Goal: Transaction & Acquisition: Book appointment/travel/reservation

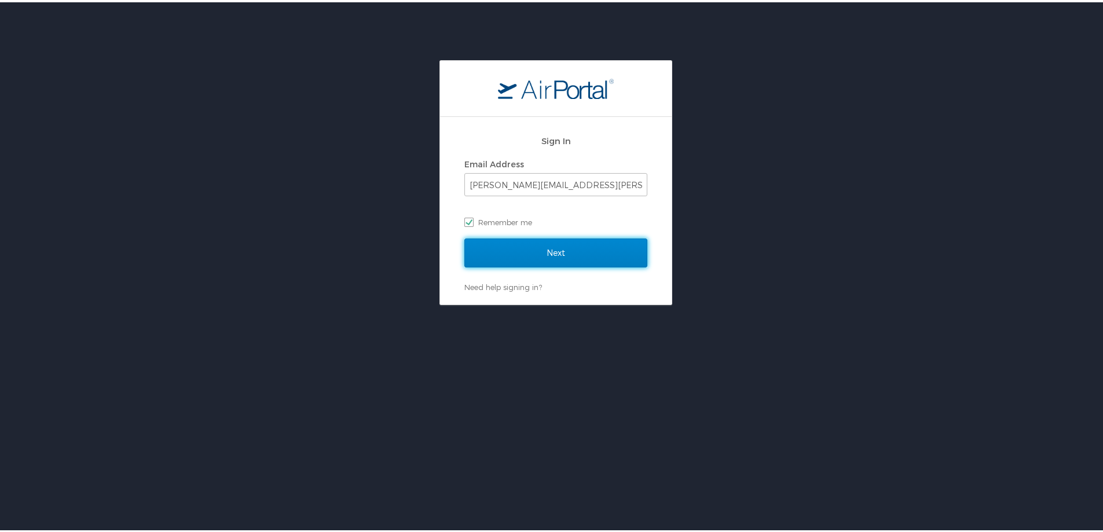
click at [552, 251] on input "Next" at bounding box center [555, 250] width 183 height 29
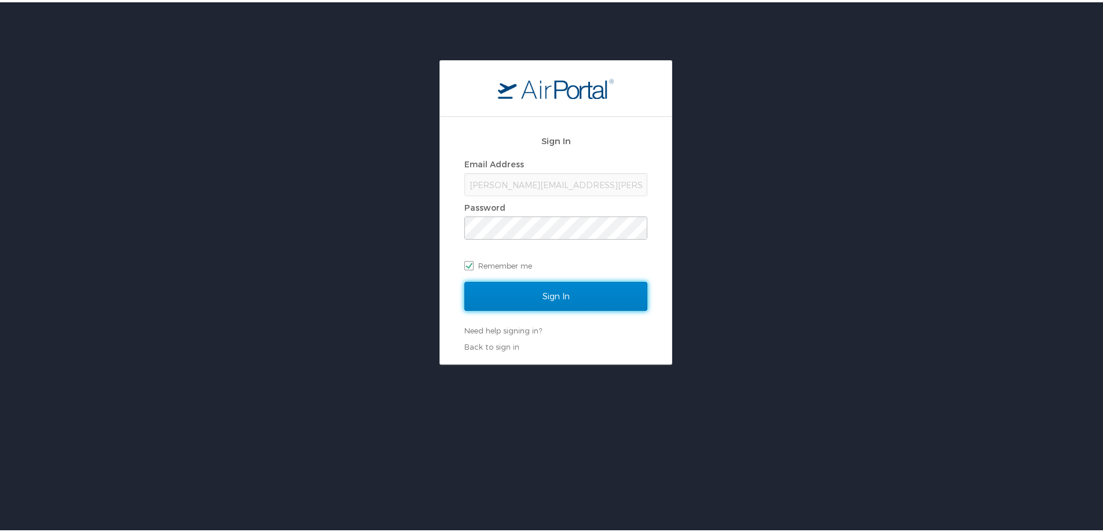
click at [545, 298] on input "Sign In" at bounding box center [555, 294] width 183 height 29
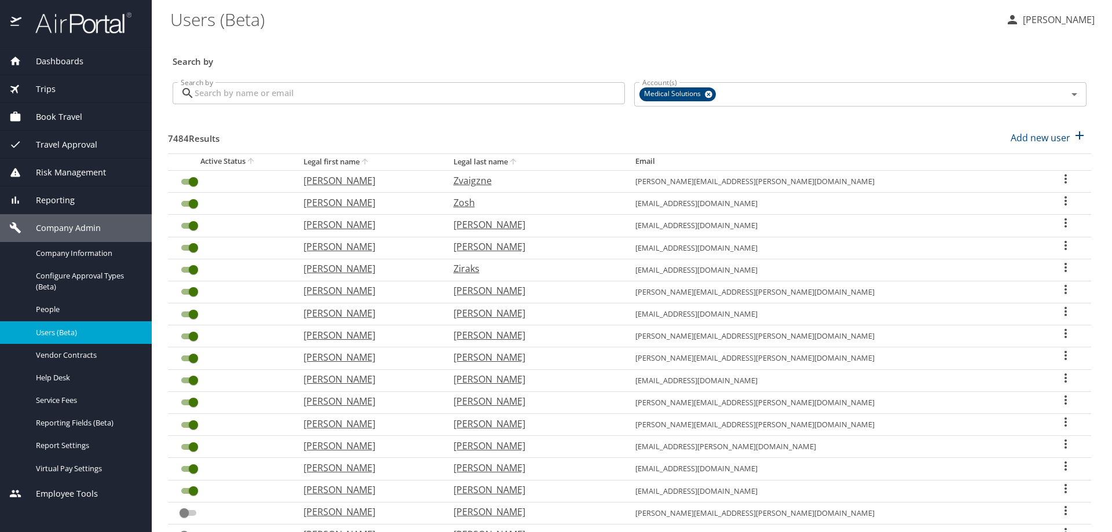
click at [46, 120] on span "Book Travel" at bounding box center [51, 117] width 61 height 13
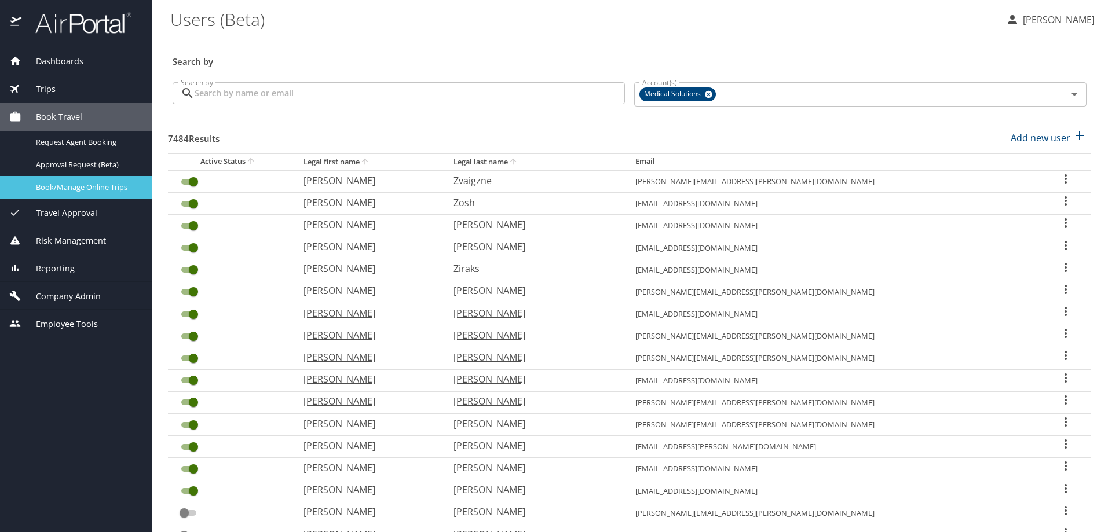
click at [63, 189] on span "Book/Manage Online Trips" at bounding box center [87, 187] width 102 height 11
